Goal: Task Accomplishment & Management: Manage account settings

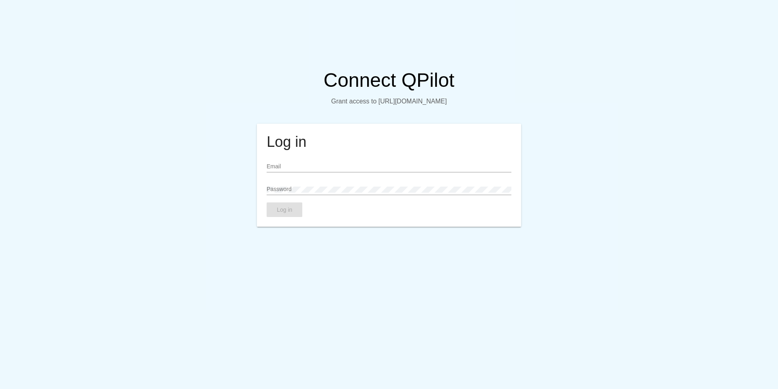
click at [277, 165] on input "Email" at bounding box center [389, 166] width 244 height 6
paste input "admin@arterosil.com"
type input "admin@arterosil.com"
click at [292, 208] on span "Log in" at bounding box center [284, 209] width 15 height 6
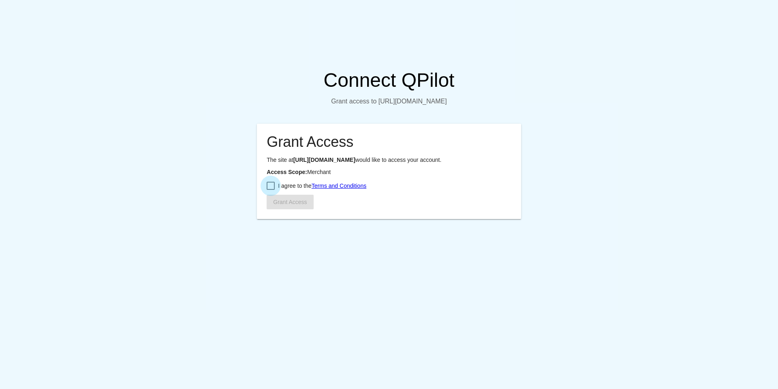
click at [272, 190] on div at bounding box center [271, 186] width 8 height 8
click at [271, 190] on input "I agree to the Terms and Conditions" at bounding box center [270, 190] width 0 height 0
checkbox input "true"
click at [284, 205] on span "Grant Access" at bounding box center [290, 202] width 34 height 6
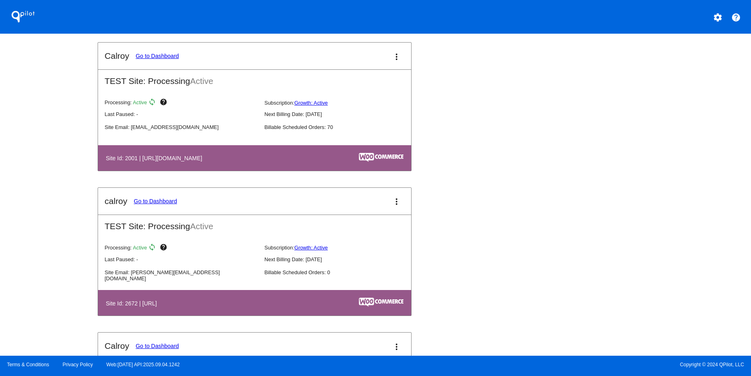
scroll to position [407, 0]
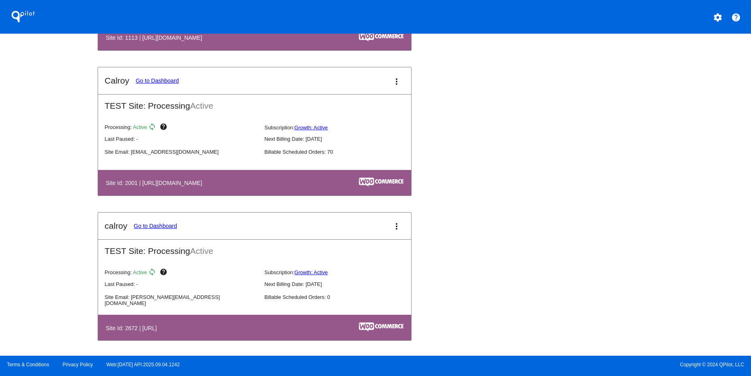
click at [159, 78] on link "Go to Dashboard" at bounding box center [157, 80] width 43 height 6
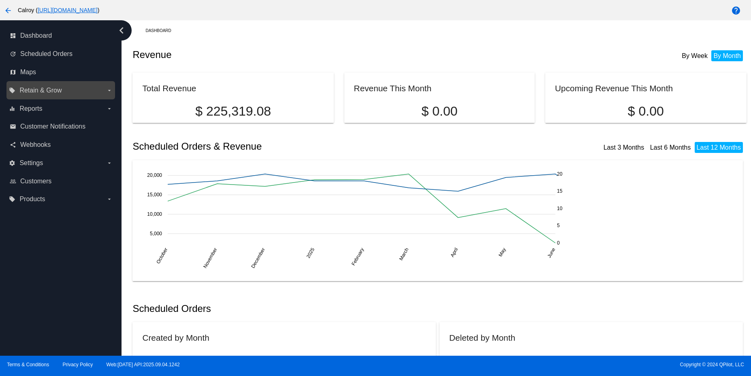
click at [63, 95] on label "local_offer Retain & Grow arrow_drop_down" at bounding box center [60, 90] width 103 height 13
click at [0, 0] on input "local_offer Retain & Grow arrow_drop_down" at bounding box center [0, 0] width 0 height 0
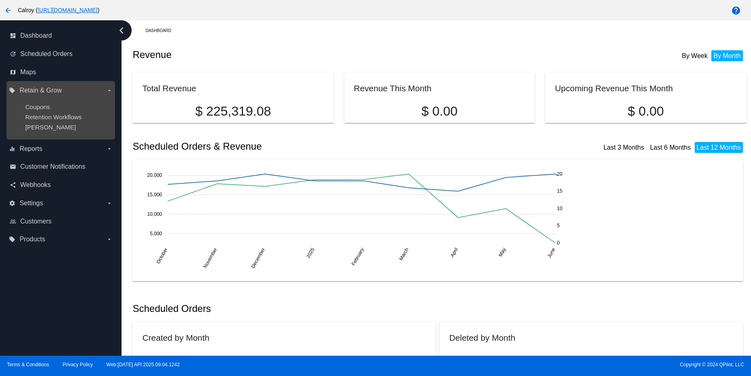
click at [55, 106] on div "Coupons" at bounding box center [67, 106] width 84 height 7
click at [35, 105] on span "Coupons" at bounding box center [37, 106] width 25 height 7
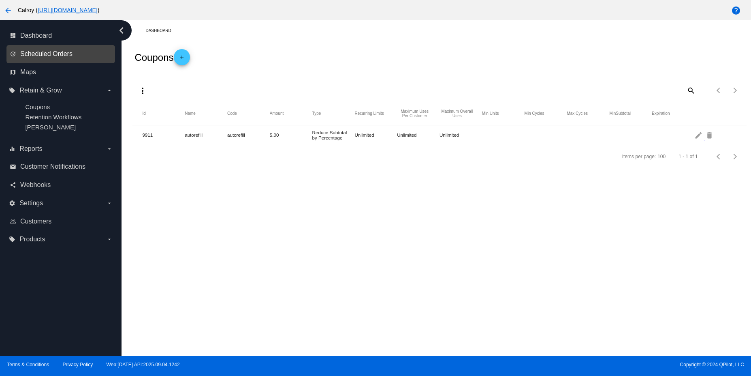
click at [67, 56] on span "Scheduled Orders" at bounding box center [46, 53] width 52 height 7
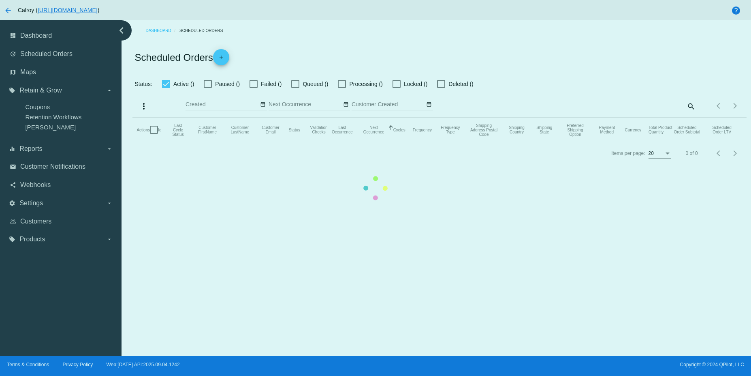
checkbox input "true"
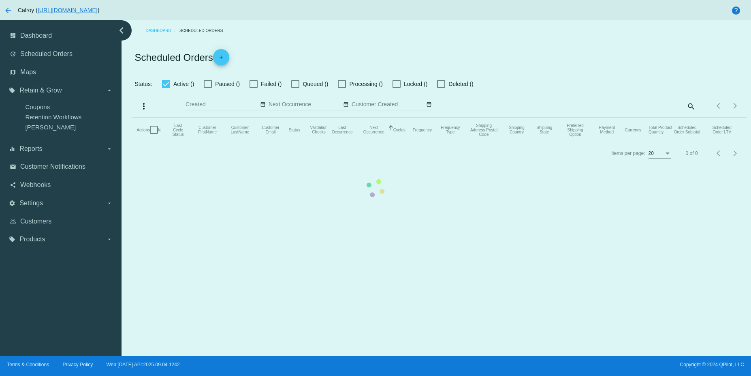
checkbox input "true"
type input "08/20/2025 - 08/22/2025"
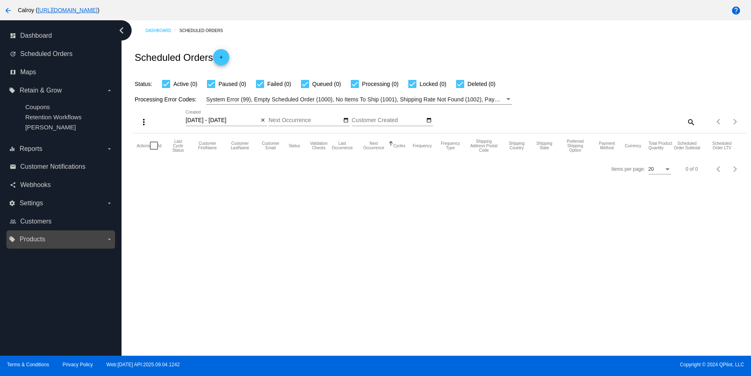
click at [57, 237] on label "local_offer Products arrow_drop_down" at bounding box center [60, 239] width 103 height 13
click at [0, 0] on input "local_offer Products arrow_drop_down" at bounding box center [0, 0] width 0 height 0
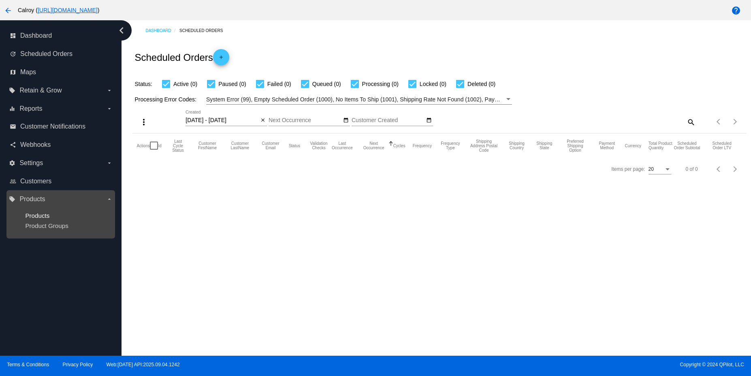
click at [44, 214] on span "Products" at bounding box center [37, 215] width 24 height 7
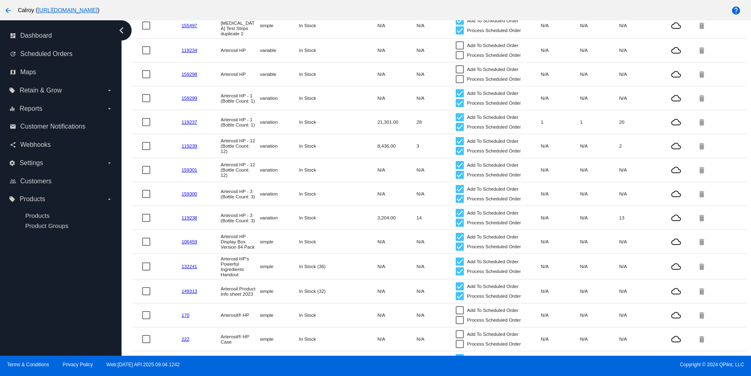
scroll to position [280, 0]
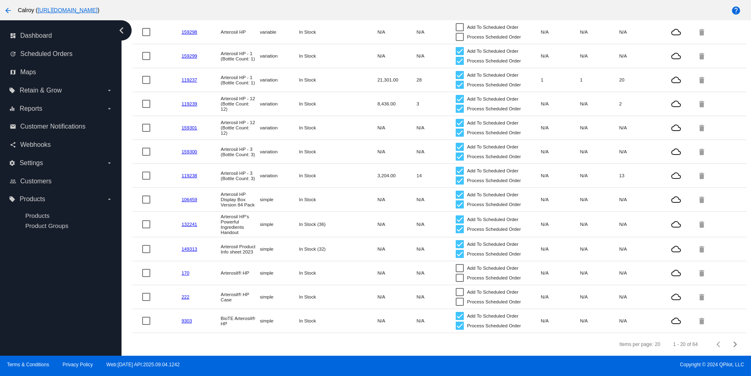
click at [6, 9] on mat-icon "arrow_back" at bounding box center [8, 11] width 10 height 10
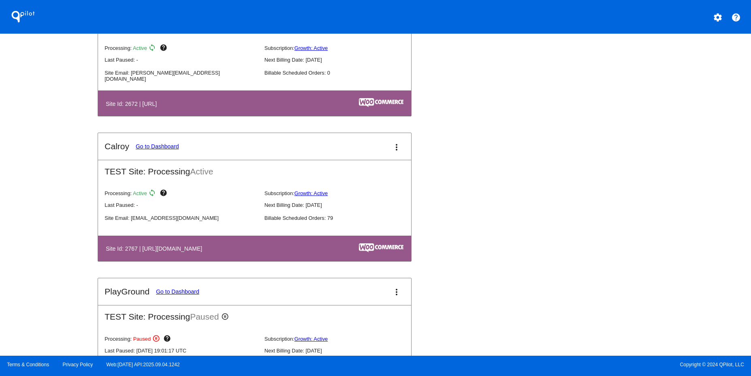
scroll to position [699, 0]
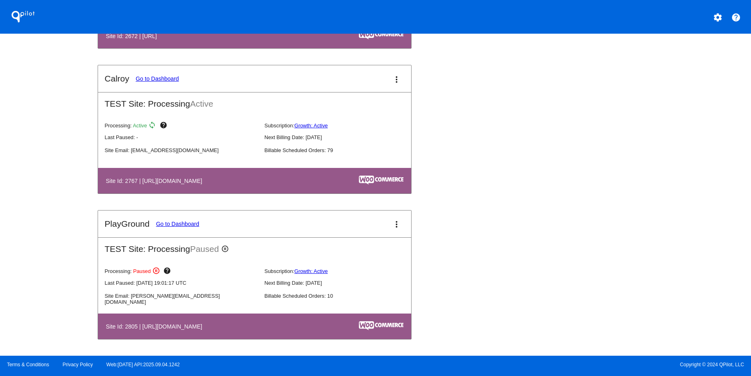
click at [161, 77] on link "Go to Dashboard" at bounding box center [157, 78] width 43 height 6
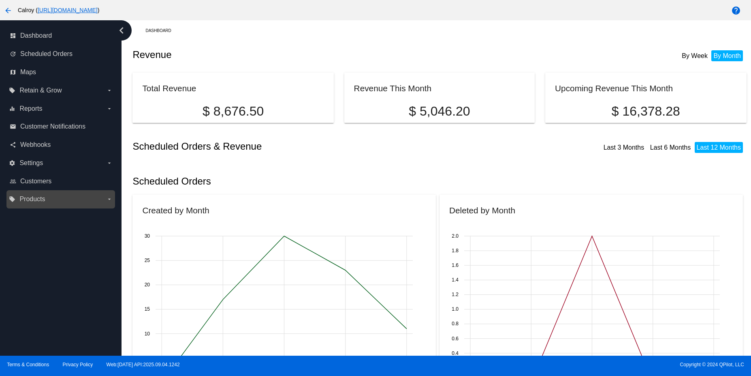
click at [58, 196] on label "local_offer Products arrow_drop_down" at bounding box center [60, 199] width 103 height 13
click at [0, 0] on input "local_offer Products arrow_drop_down" at bounding box center [0, 0] width 0 height 0
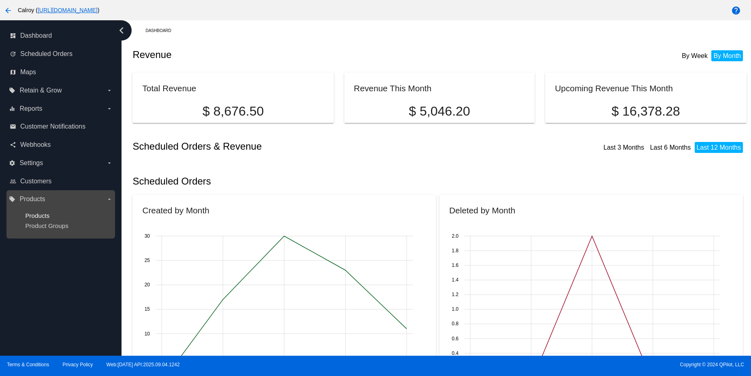
click at [44, 217] on span "Products" at bounding box center [37, 215] width 24 height 7
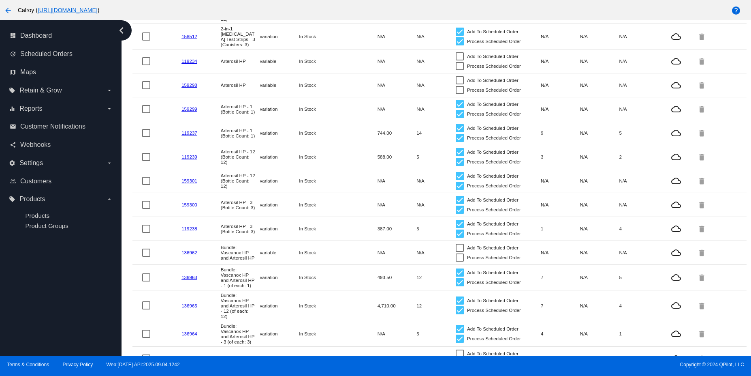
scroll to position [287, 0]
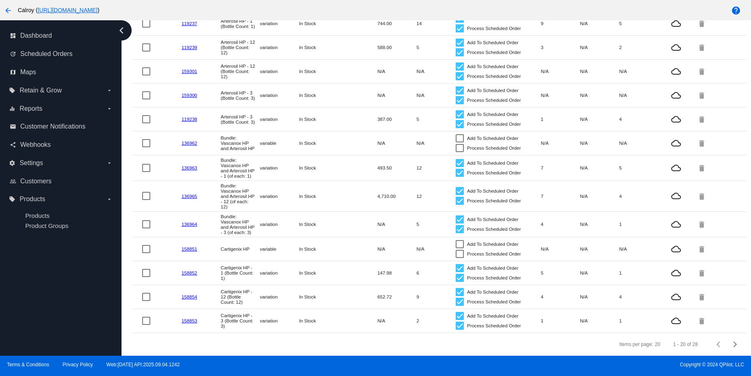
click at [8, 9] on mat-icon "arrow_back" at bounding box center [8, 11] width 10 height 10
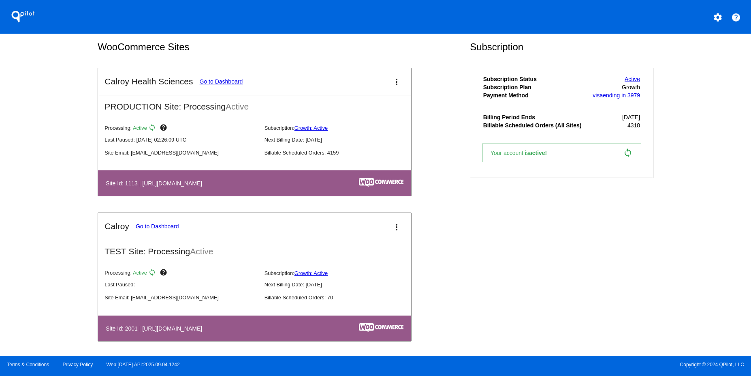
scroll to position [261, 0]
click at [163, 227] on link "Go to Dashboard" at bounding box center [157, 226] width 43 height 6
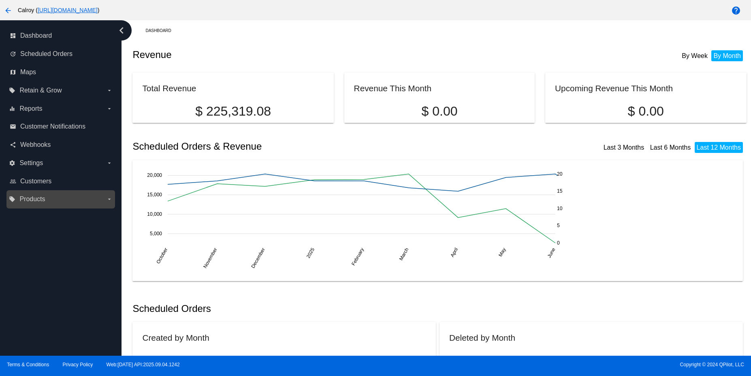
click at [68, 203] on label "local_offer Products arrow_drop_down" at bounding box center [60, 199] width 103 height 13
click at [0, 0] on input "local_offer Products arrow_drop_down" at bounding box center [0, 0] width 0 height 0
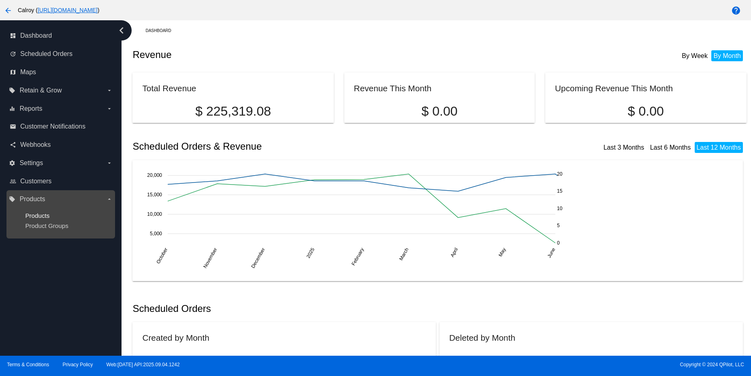
click at [45, 214] on span "Products" at bounding box center [37, 215] width 24 height 7
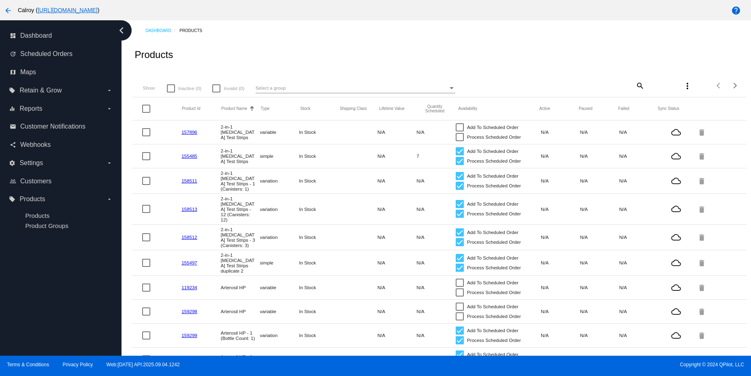
click at [143, 111] on div at bounding box center [146, 109] width 8 height 8
click at [146, 113] on input "checkbox" at bounding box center [146, 113] width 0 height 0
checkbox input "true"
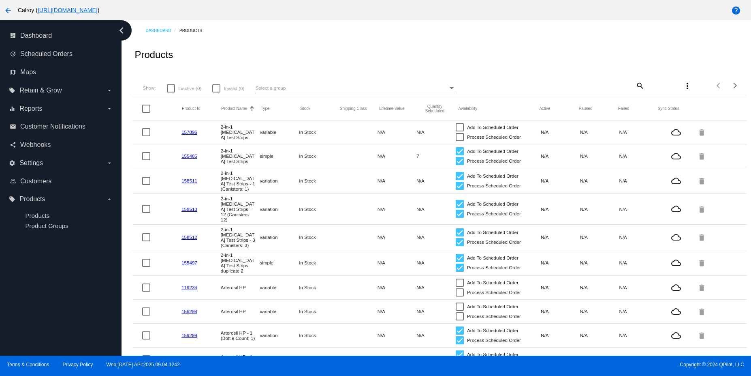
checkbox input "true"
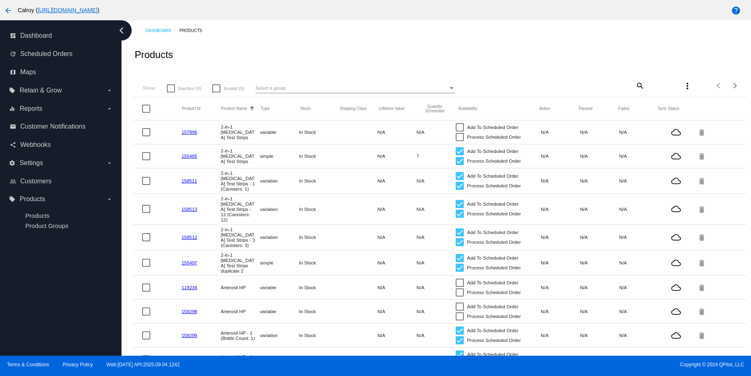
checkbox input "true"
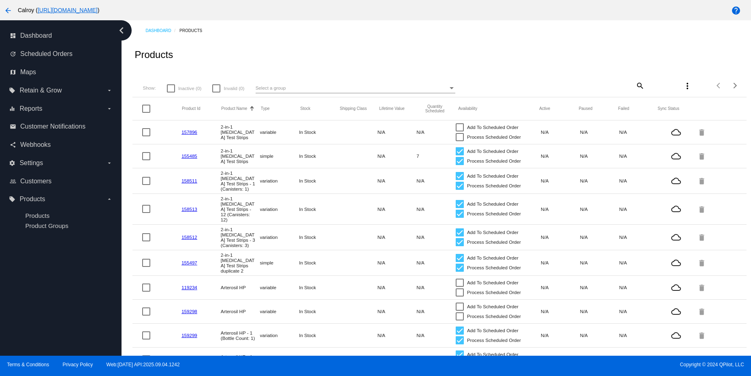
checkbox input "true"
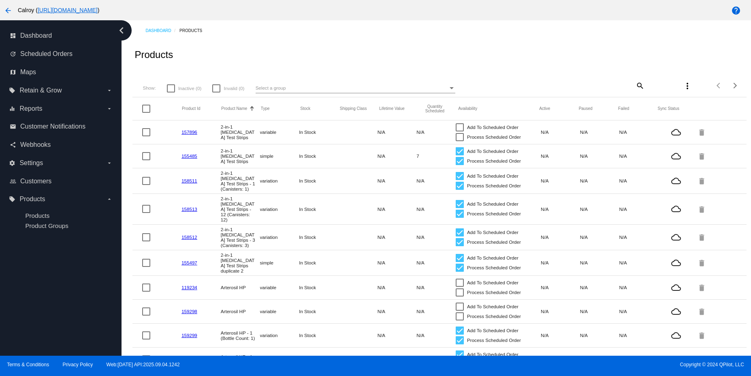
checkbox input "true"
click at [684, 83] on mat-icon "more_vert" at bounding box center [688, 86] width 10 height 10
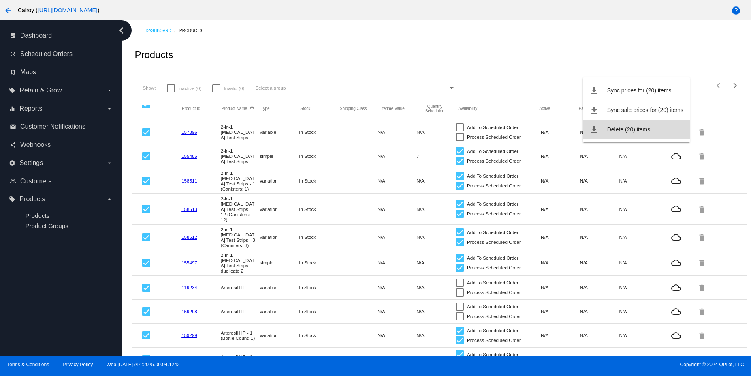
click at [644, 130] on span "Delete (20) items" at bounding box center [629, 129] width 43 height 6
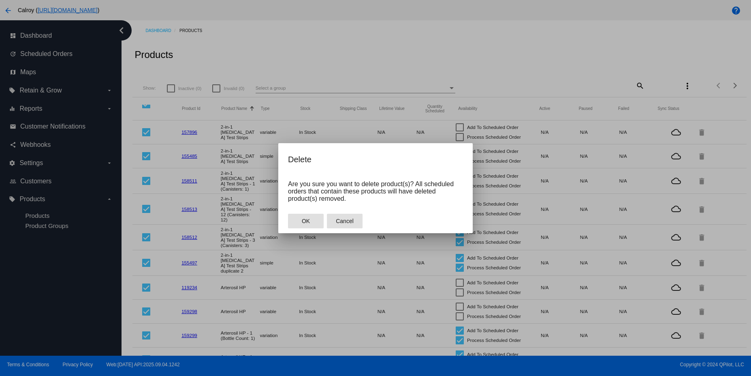
click at [345, 224] on button "Cancel" at bounding box center [345, 221] width 36 height 15
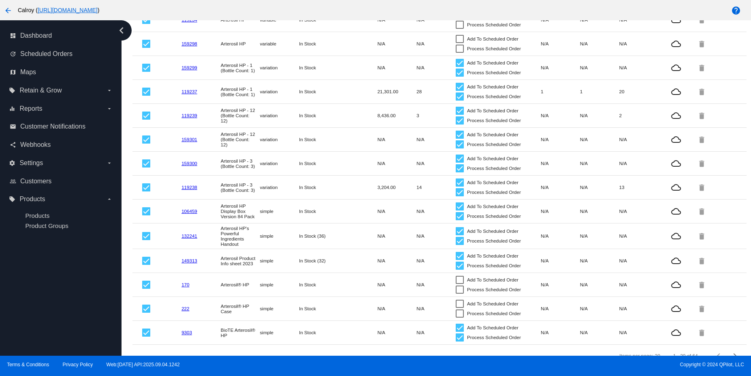
scroll to position [280, 0]
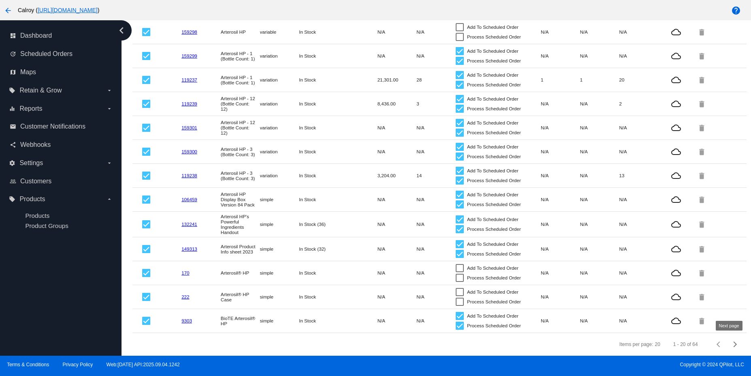
click at [728, 348] on button "Next page" at bounding box center [736, 344] width 16 height 16
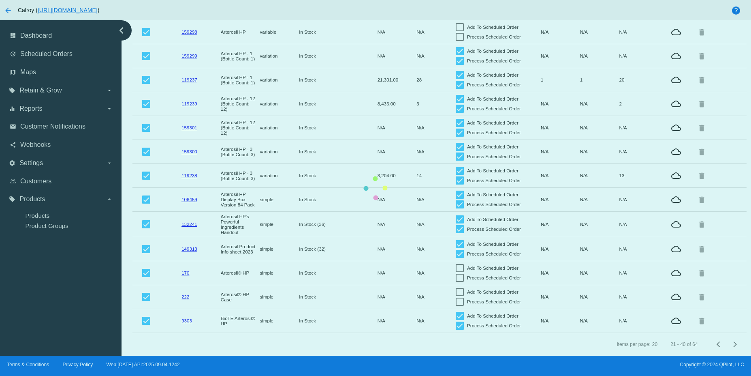
checkbox input "false"
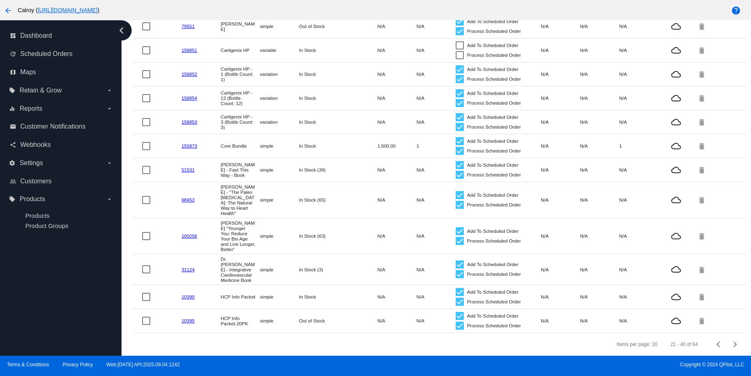
scroll to position [324, 0]
